Goal: Information Seeking & Learning: Learn about a topic

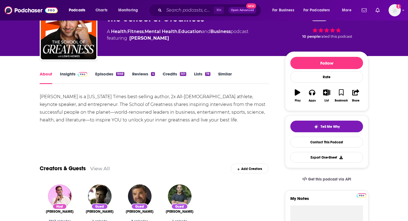
scroll to position [39, 0]
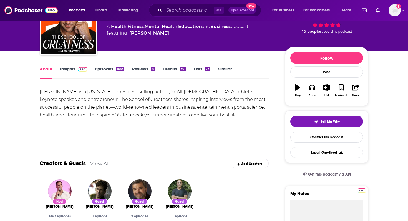
click at [103, 70] on link "Episodes 1868" at bounding box center [109, 72] width 29 height 13
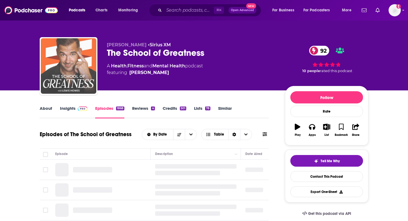
click at [70, 80] on img "The School of Greatness" at bounding box center [69, 66] width 56 height 56
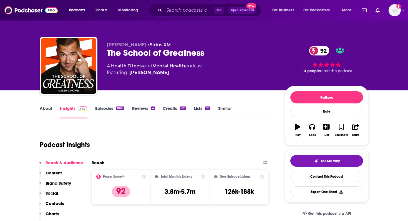
scroll to position [24, 0]
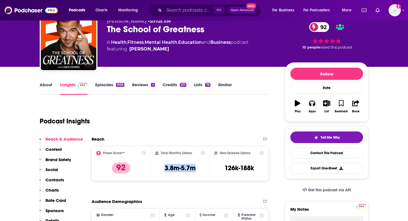
drag, startPoint x: 164, startPoint y: 170, endPoint x: 197, endPoint y: 169, distance: 32.2
click at [197, 169] on div "Total Monthly Listens 3.8m-5.7m" at bounding box center [180, 164] width 50 height 26
copy h3 "3.8m-5.7m"
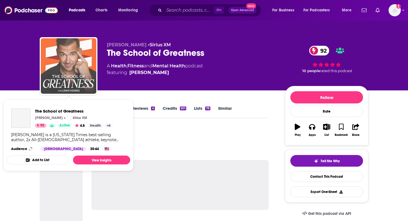
click at [62, 64] on img "The School of Greatness" at bounding box center [69, 66] width 56 height 56
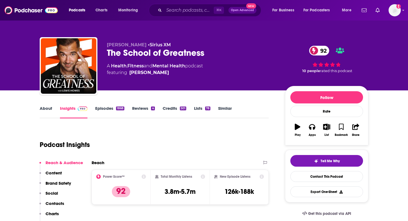
click at [104, 54] on div "Lewis Howes • Sirius XM The School of Greatness 92 A Health , Fitness and Menta…" at bounding box center [204, 67] width 329 height 60
click at [118, 54] on div "The School of Greatness 92" at bounding box center [191, 53] width 169 height 11
